Goal: Information Seeking & Learning: Find specific fact

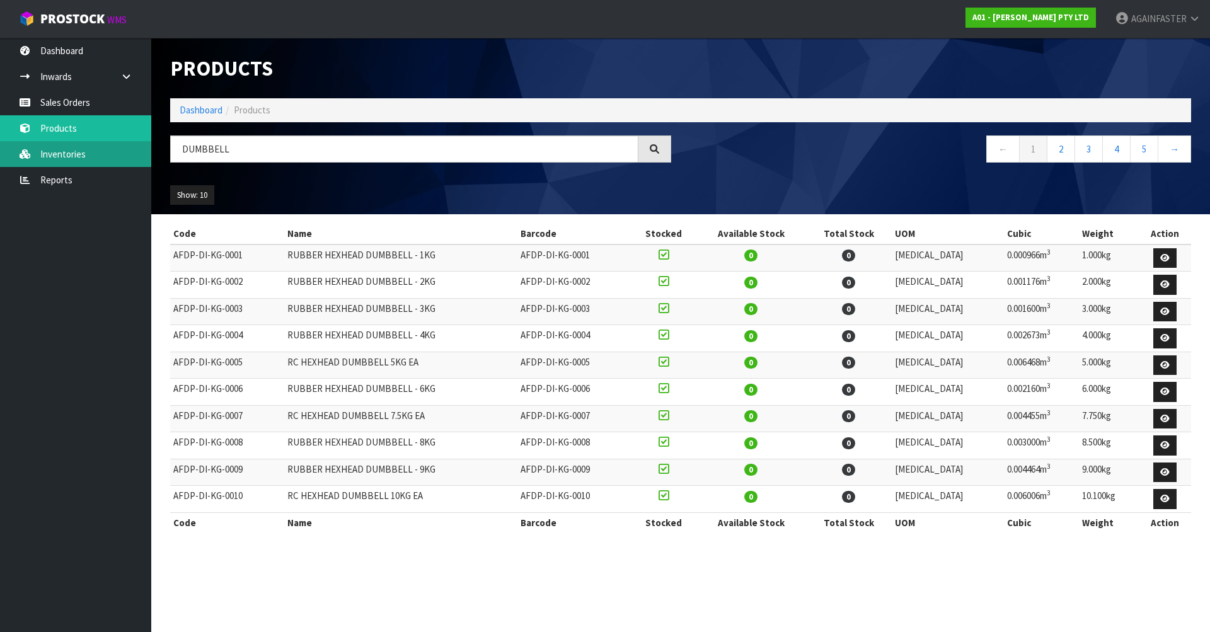
drag, startPoint x: 268, startPoint y: 151, endPoint x: 49, endPoint y: 157, distance: 218.7
click at [49, 157] on body "Toggle navigation ProStock WMS A01 - [PERSON_NAME] PTY LTD AGAINFASTER Logout D…" at bounding box center [605, 316] width 1210 height 632
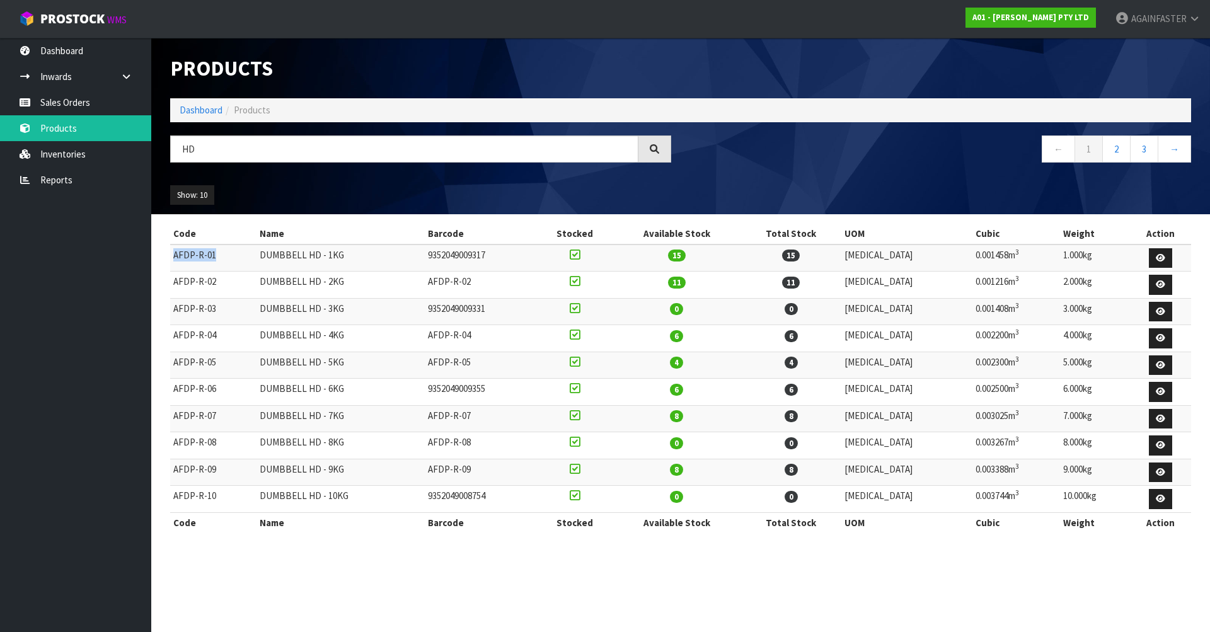
drag, startPoint x: 224, startPoint y: 257, endPoint x: 171, endPoint y: 256, distance: 53.6
click at [171, 256] on td "AFDP-R-01" at bounding box center [213, 257] width 86 height 27
copy td "AFDP-R-01"
drag, startPoint x: 235, startPoint y: 289, endPoint x: 174, endPoint y: 282, distance: 61.5
click at [174, 282] on td "AFDP-R-02" at bounding box center [213, 285] width 86 height 27
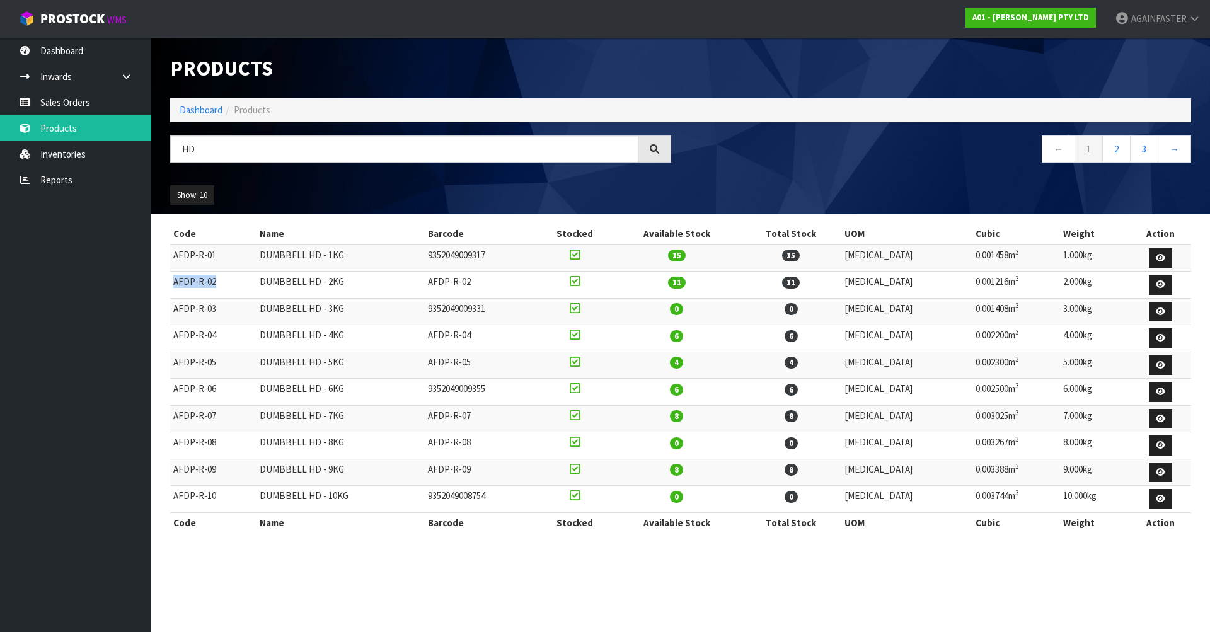
copy td "AFDP-R-02"
drag, startPoint x: 223, startPoint y: 341, endPoint x: 172, endPoint y: 336, distance: 51.2
click at [172, 336] on td "AFDP-R-04" at bounding box center [213, 338] width 86 height 27
copy td "AFDP-R-04"
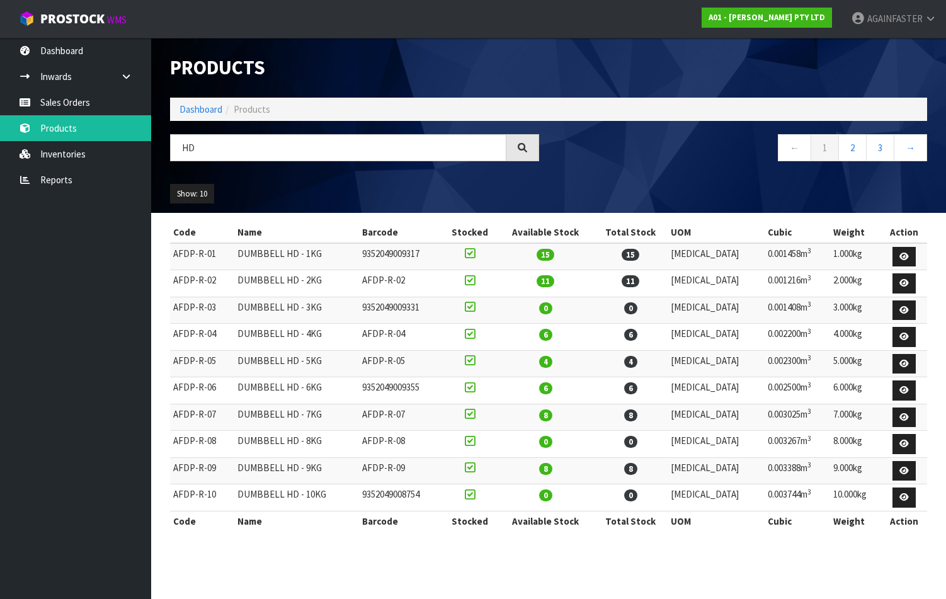
click at [597, 537] on div "Code Name Barcode Stocked Available Stock Total Stock UOM Cubic Weight Action A…" at bounding box center [548, 383] width 757 height 322
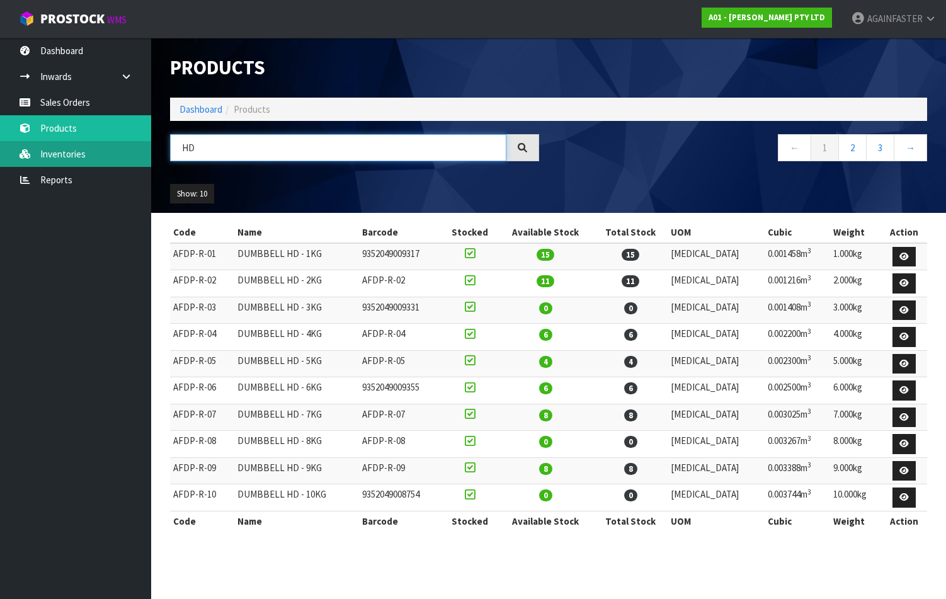
drag, startPoint x: 215, startPoint y: 147, endPoint x: 137, endPoint y: 156, distance: 78.7
click at [137, 156] on body "Toggle navigation ProStock WMS A01 - [PERSON_NAME] PTY LTD AGAINFASTER Logout D…" at bounding box center [473, 299] width 946 height 599
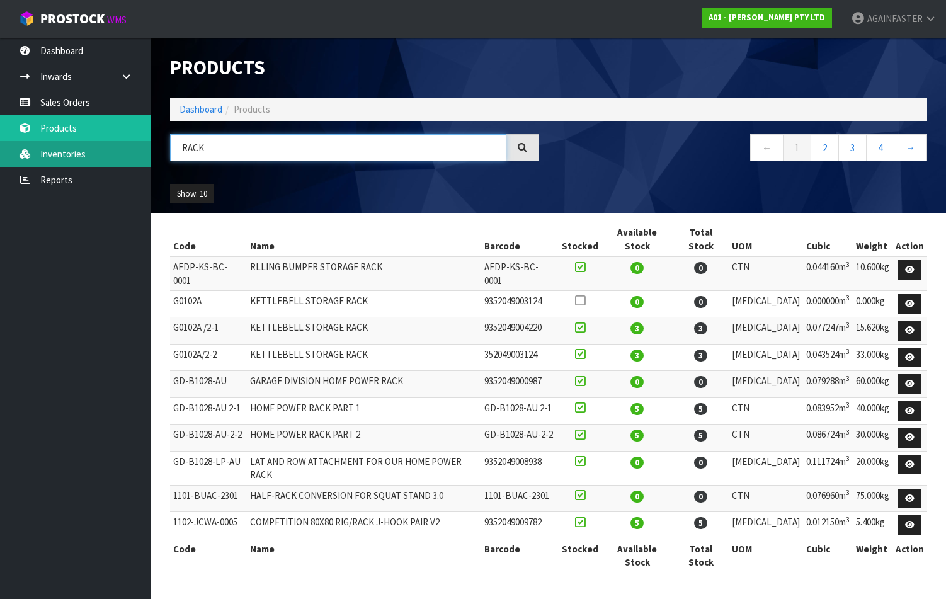
drag, startPoint x: 206, startPoint y: 150, endPoint x: 127, endPoint y: 150, distance: 79.4
click at [127, 150] on body "Toggle navigation ProStock WMS A01 - [PERSON_NAME] PTY LTD AGAINFASTER Logout D…" at bounding box center [473, 299] width 946 height 599
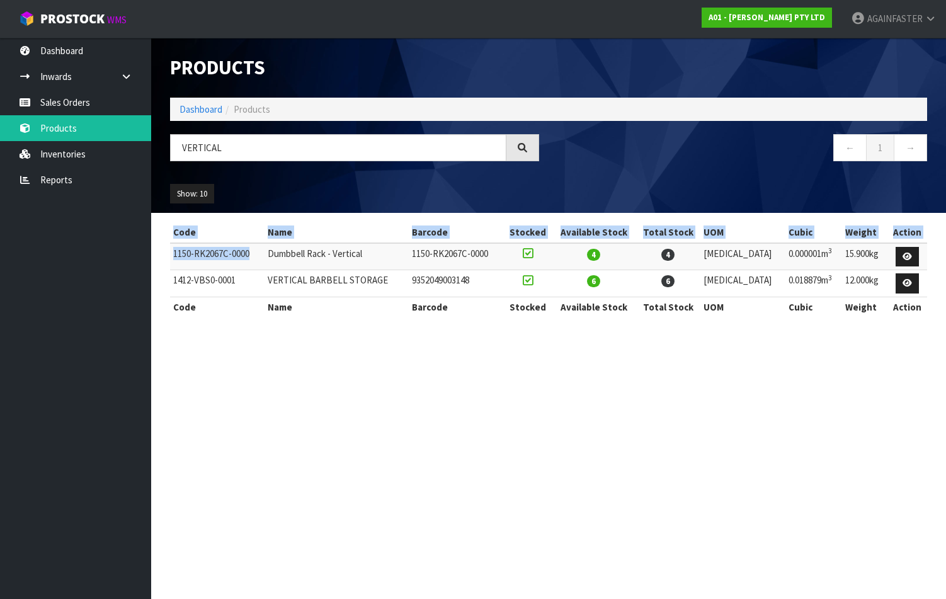
drag, startPoint x: 261, startPoint y: 258, endPoint x: 168, endPoint y: 253, distance: 94.0
click at [168, 253] on div "Code Name Barcode Stocked Available Stock Total Stock UOM Cubic Weight Action 1…" at bounding box center [549, 276] width 776 height 108
click at [201, 265] on td "1150-RK2067C-0000" at bounding box center [217, 256] width 95 height 27
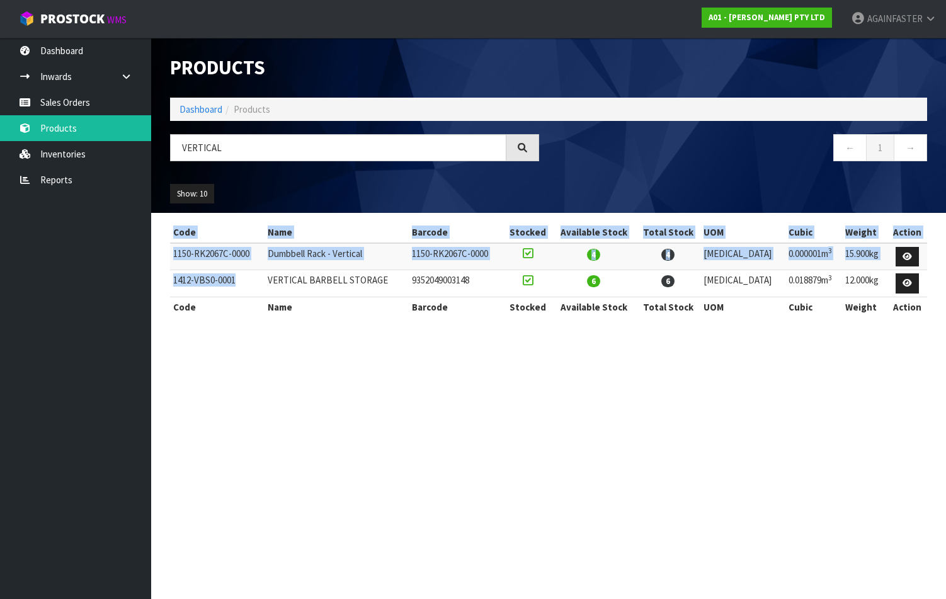
drag, startPoint x: 239, startPoint y: 282, endPoint x: 169, endPoint y: 278, distance: 70.7
click at [169, 278] on div "Code Name Barcode Stocked Available Stock Total Stock UOM Cubic Weight Action 1…" at bounding box center [549, 276] width 776 height 108
drag, startPoint x: 169, startPoint y: 278, endPoint x: 183, endPoint y: 284, distance: 15.6
click at [183, 284] on td "1412-VBS0-0001" at bounding box center [217, 283] width 95 height 27
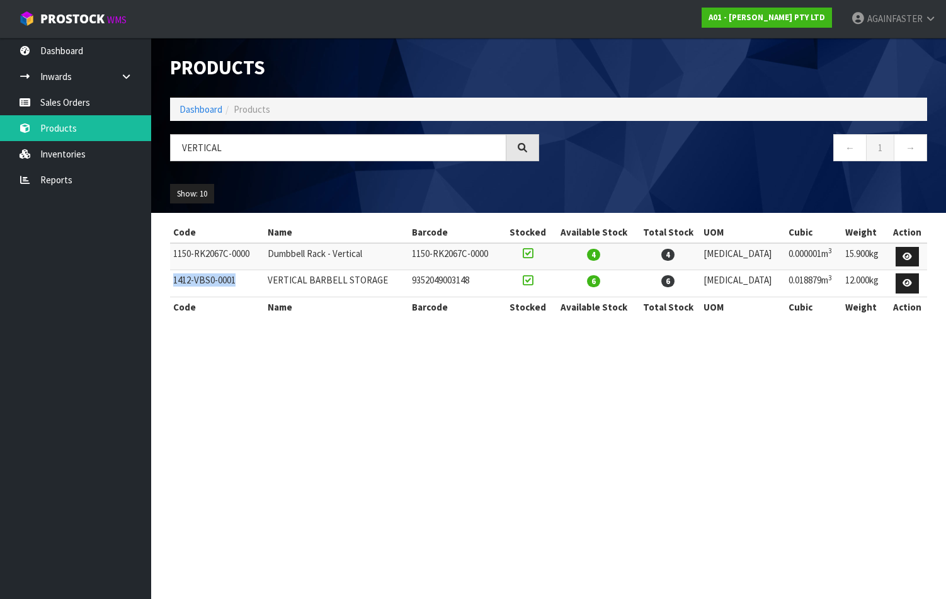
drag, startPoint x: 238, startPoint y: 283, endPoint x: 174, endPoint y: 278, distance: 63.8
click at [174, 278] on td "1412-VBS0-0001" at bounding box center [217, 283] width 95 height 27
copy td "1412-VBS0-0001"
click at [651, 77] on div "Products" at bounding box center [549, 68] width 776 height 60
drag, startPoint x: 254, startPoint y: 257, endPoint x: 174, endPoint y: 251, distance: 80.2
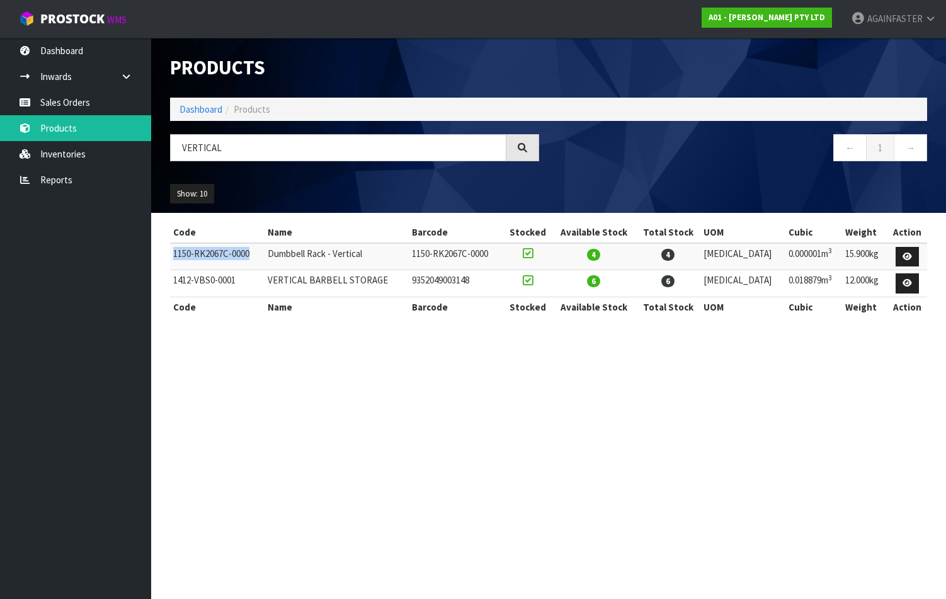
click at [174, 251] on td "1150-RK2067C-0000" at bounding box center [217, 256] width 95 height 27
copy td "1150-RK2067C-0000"
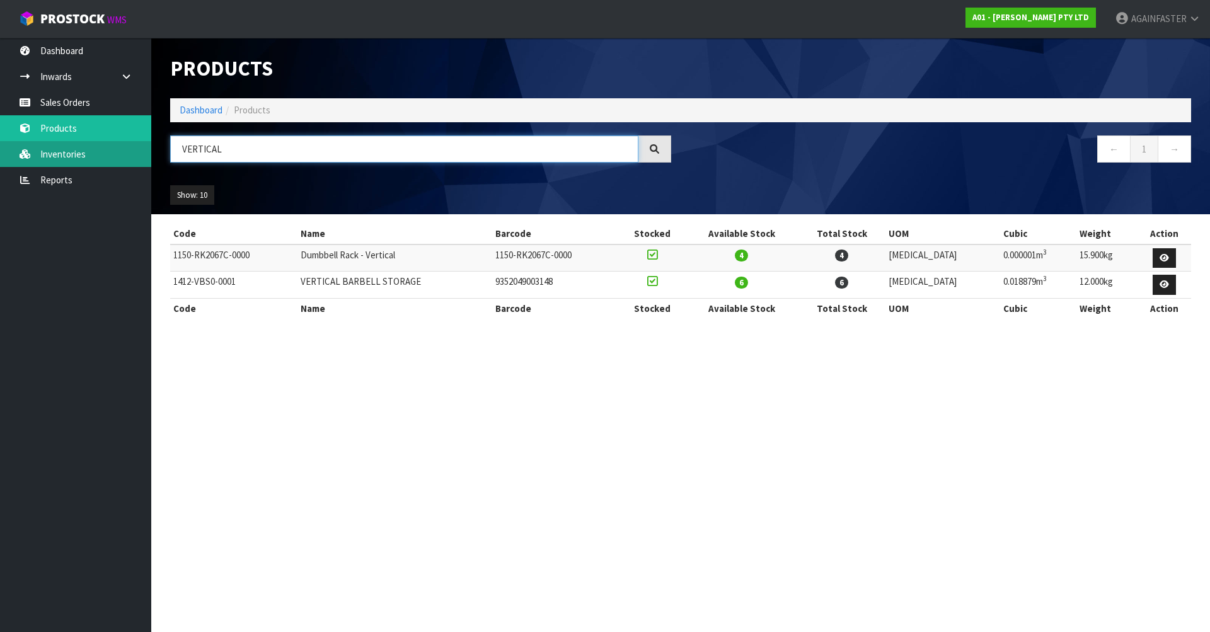
drag, startPoint x: 293, startPoint y: 145, endPoint x: 72, endPoint y: 150, distance: 221.2
click at [72, 150] on body "Toggle navigation ProStock WMS A01 - [PERSON_NAME] PTY LTD AGAINFASTER Logout D…" at bounding box center [605, 316] width 1210 height 632
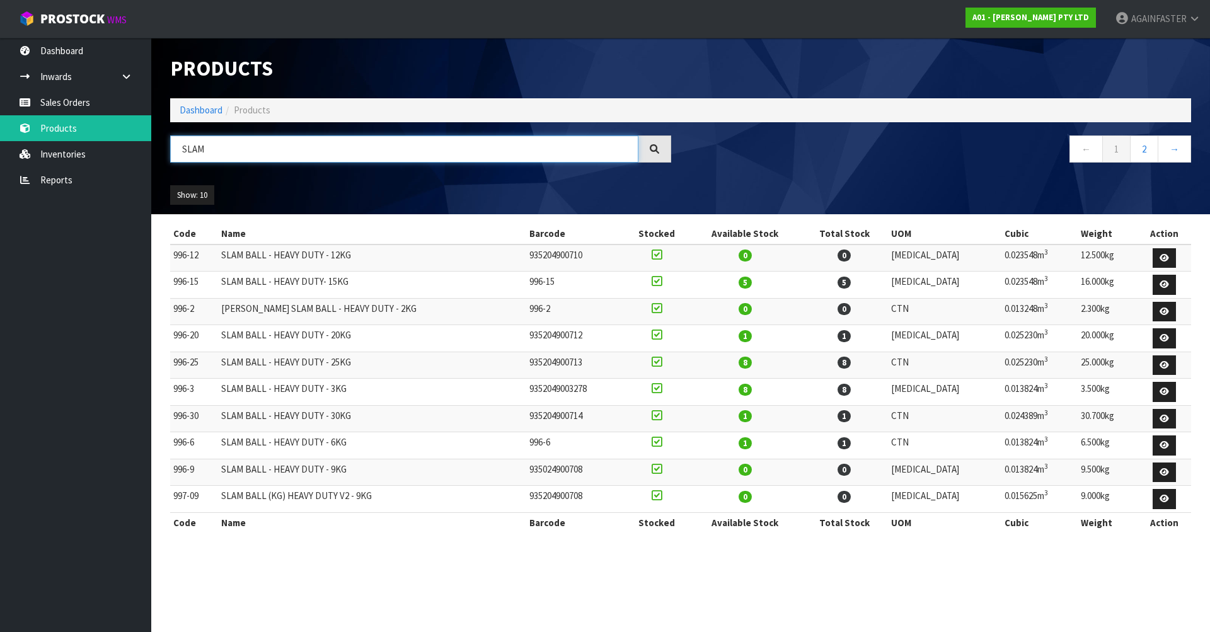
type input "SLAM"
drag, startPoint x: 205, startPoint y: 390, endPoint x: 171, endPoint y: 387, distance: 34.2
click at [171, 387] on td "996-3" at bounding box center [194, 392] width 48 height 27
copy td "996-3"
drag, startPoint x: 209, startPoint y: 446, endPoint x: 173, endPoint y: 451, distance: 36.9
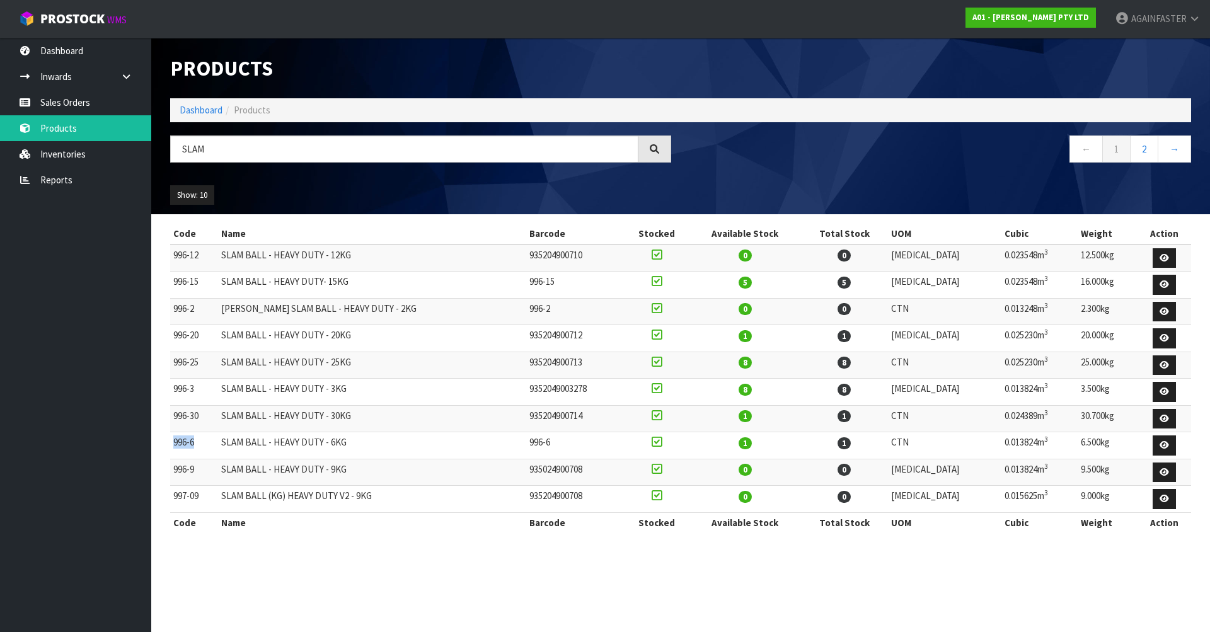
click at [173, 451] on td "996-6" at bounding box center [194, 445] width 48 height 27
copy td "996-6"
